Goal: Information Seeking & Learning: Learn about a topic

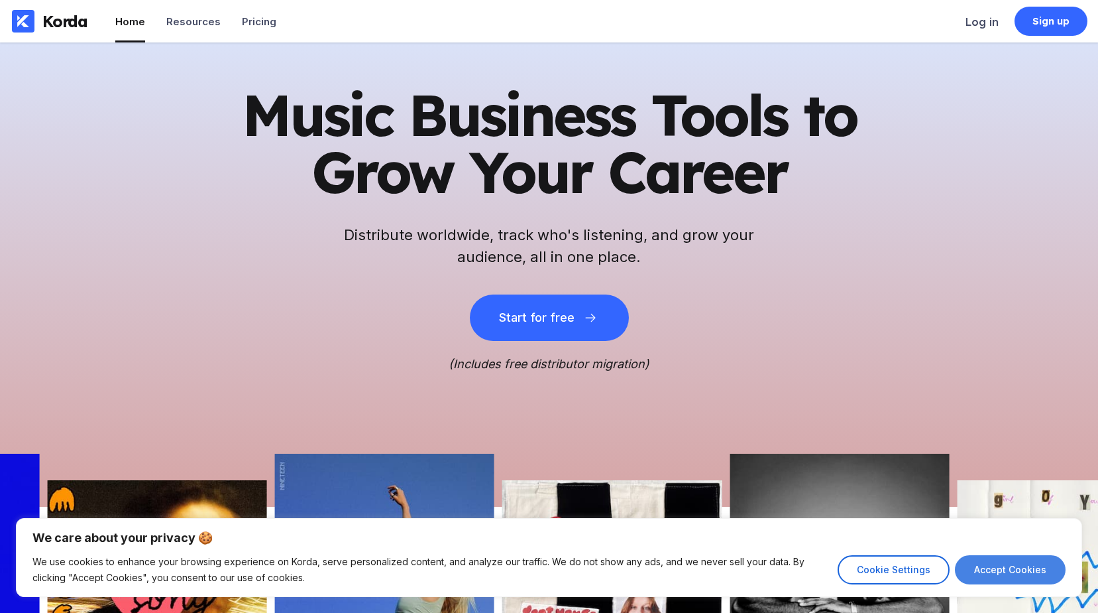
click at [1002, 577] on button "Accept Cookies" at bounding box center [1010, 569] width 111 height 29
checkbox input "true"
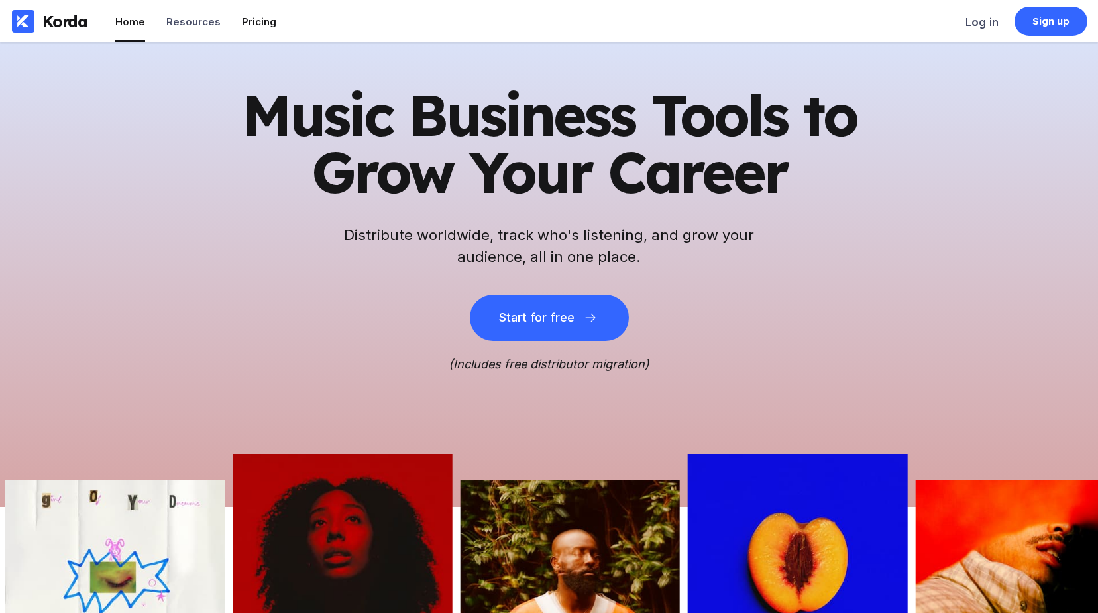
click at [266, 23] on div "Pricing" at bounding box center [259, 21] width 34 height 13
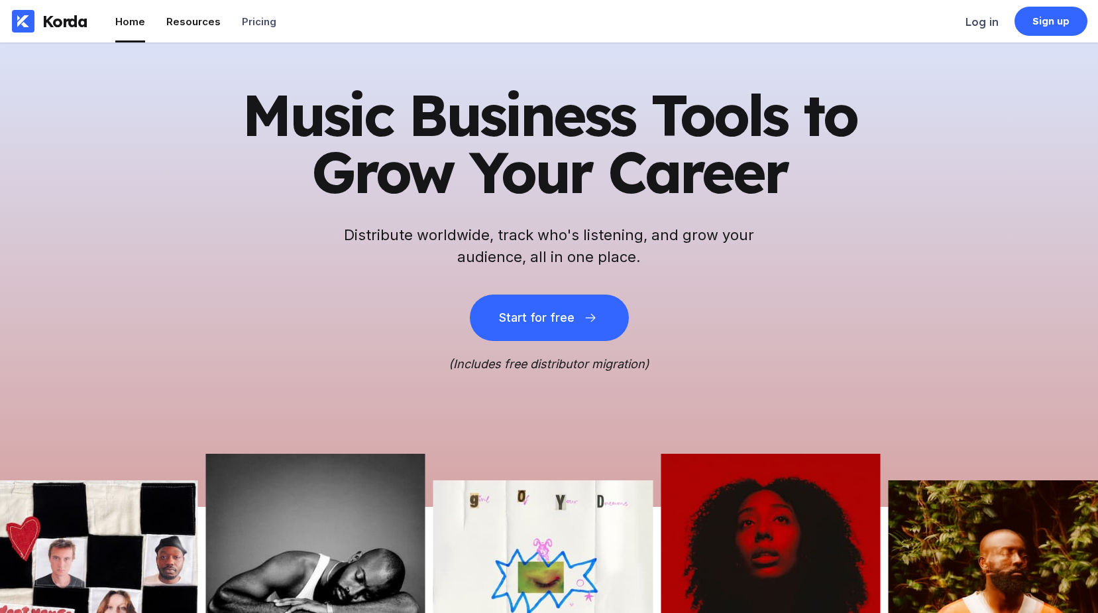
click at [188, 21] on div "Resources" at bounding box center [193, 21] width 54 height 13
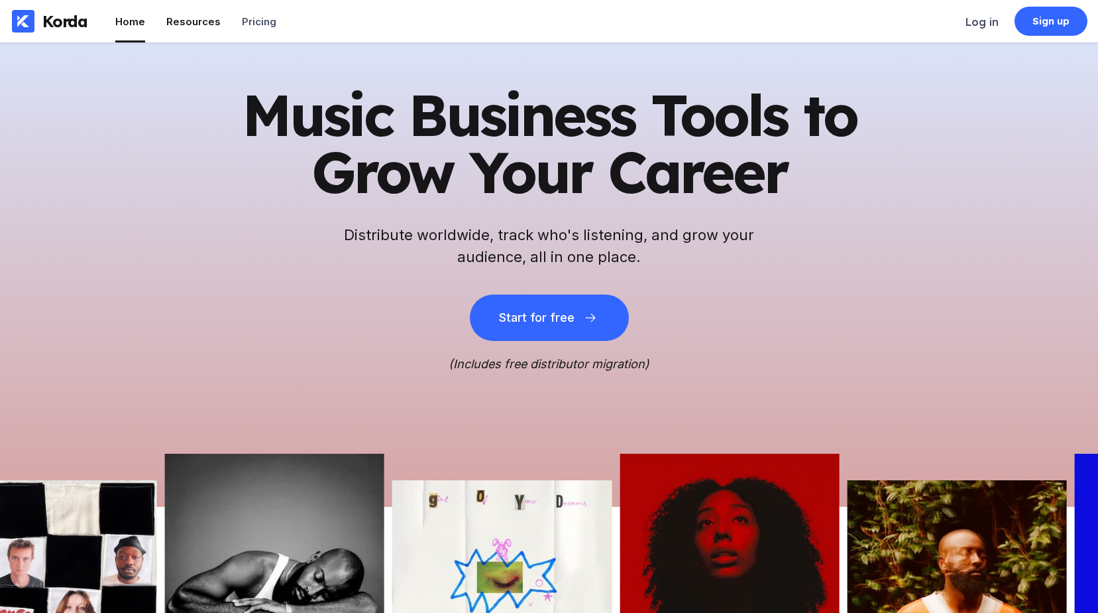
click at [188, 21] on div "Resources" at bounding box center [193, 21] width 54 height 13
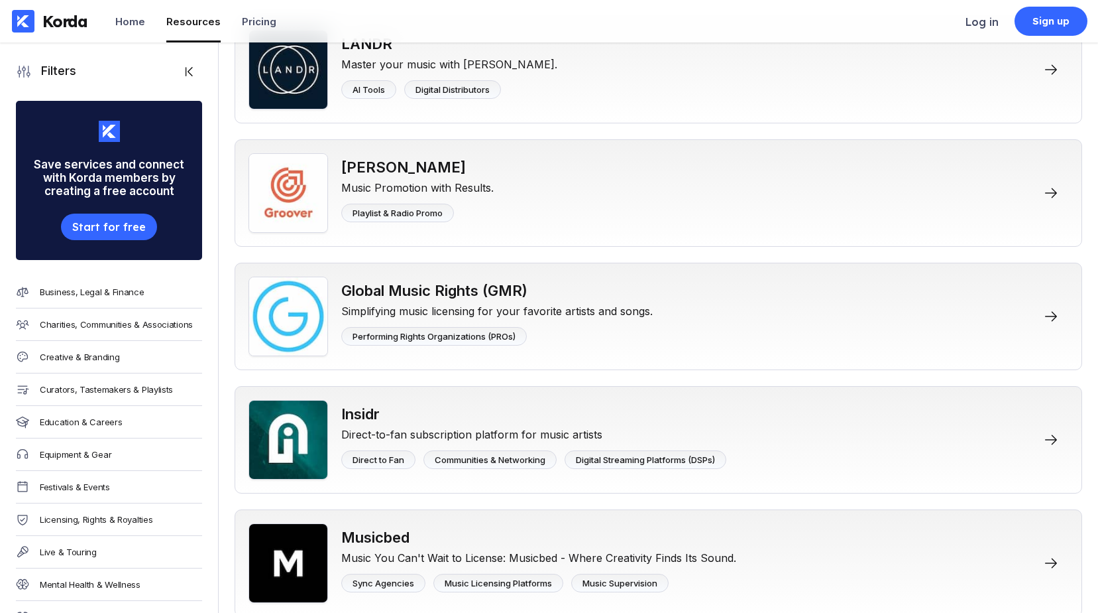
scroll to position [2386, 0]
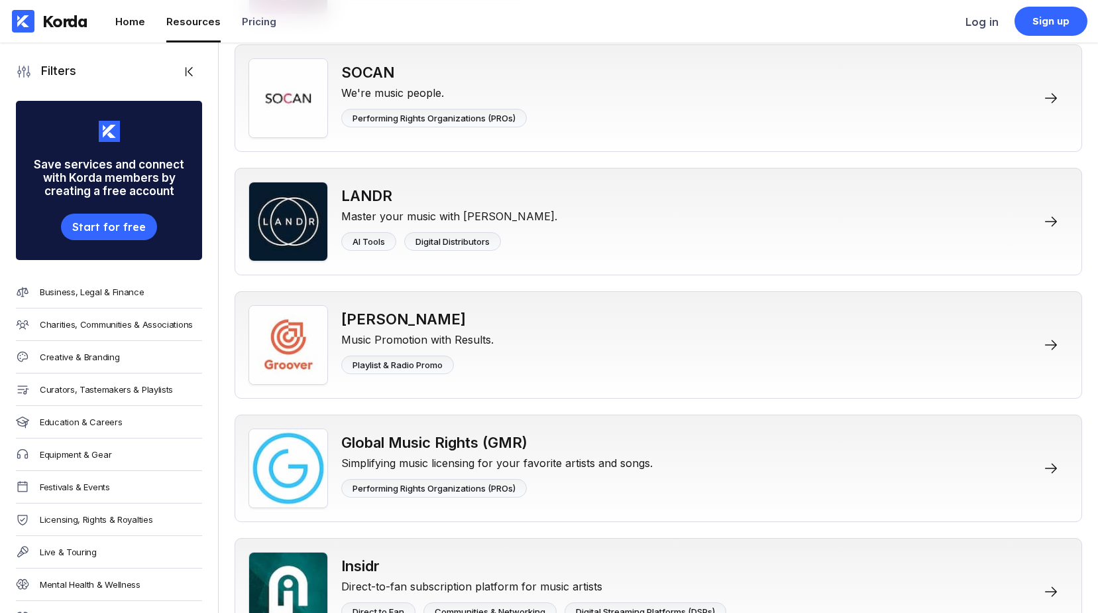
click at [129, 22] on div "Home" at bounding box center [130, 21] width 30 height 13
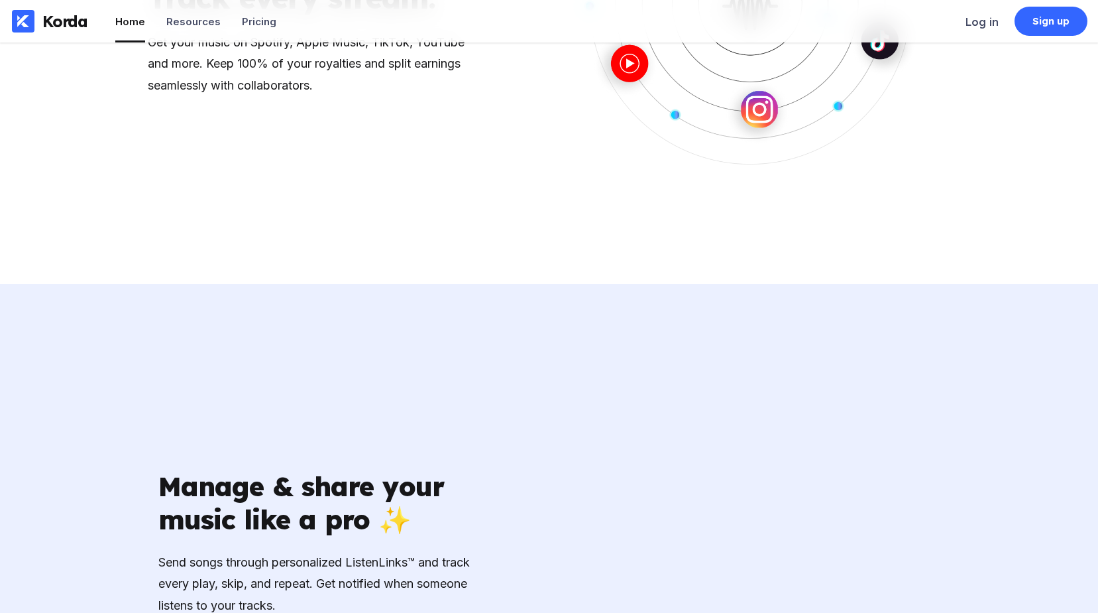
scroll to position [1856, 0]
